Goal: Navigation & Orientation: Find specific page/section

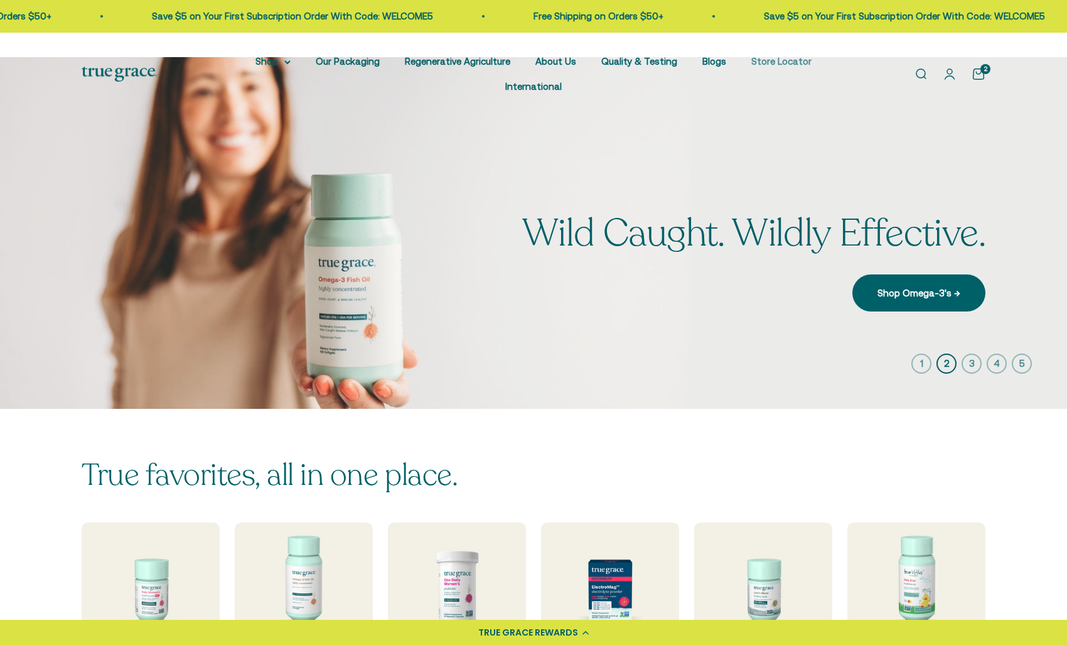
click at [752, 61] on link "Store Locator" at bounding box center [782, 61] width 60 height 11
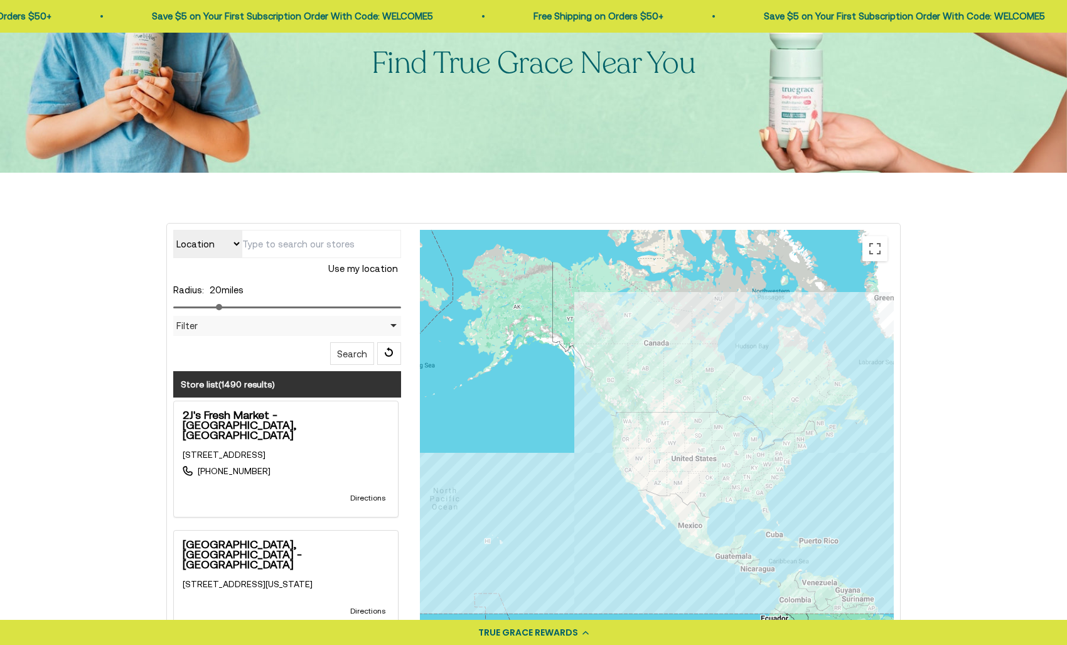
scroll to position [169, 0]
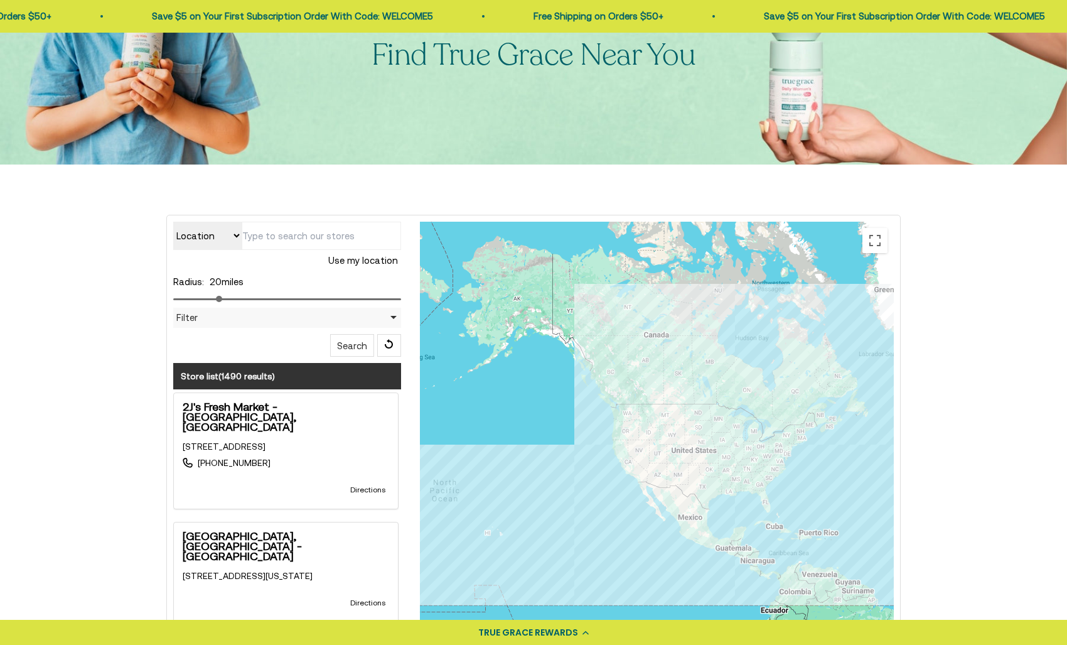
click at [229, 222] on select "Location Store name" at bounding box center [207, 236] width 68 height 28
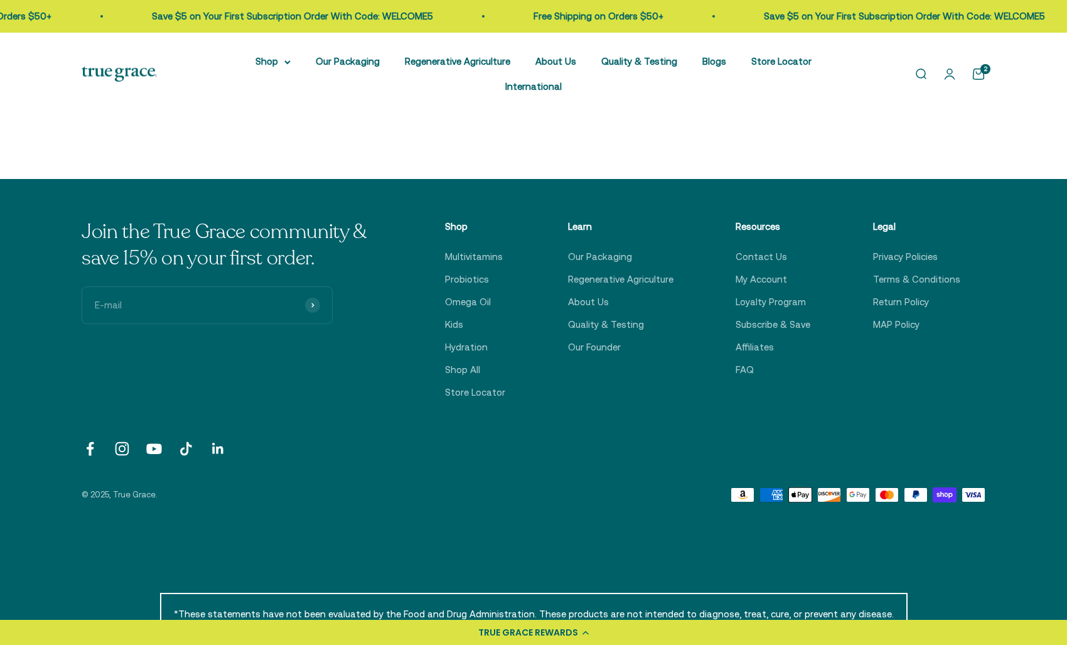
scroll to position [850, 0]
